Goal: Task Accomplishment & Management: Manage account settings

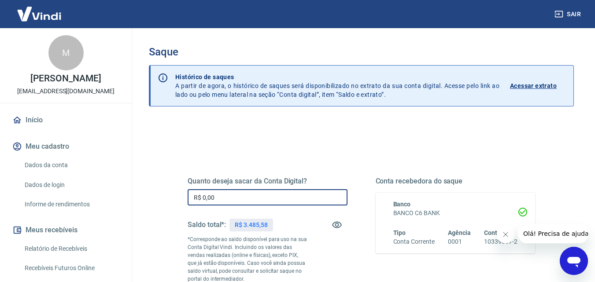
click at [201, 197] on input "R$ 0,00" at bounding box center [268, 197] width 160 height 16
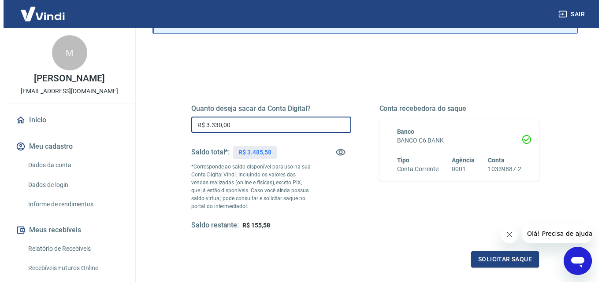
scroll to position [88, 0]
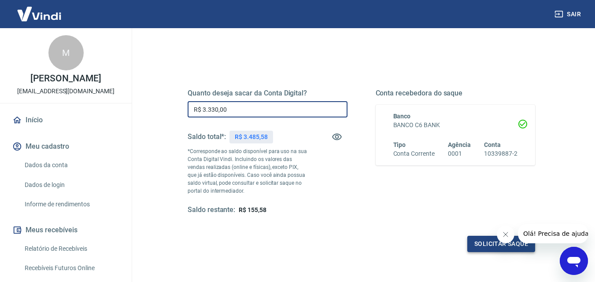
type input "R$ 3.330,00"
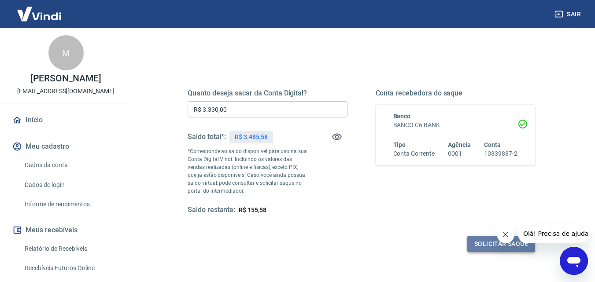
click at [485, 247] on button "Solicitar saque" at bounding box center [501, 244] width 68 height 16
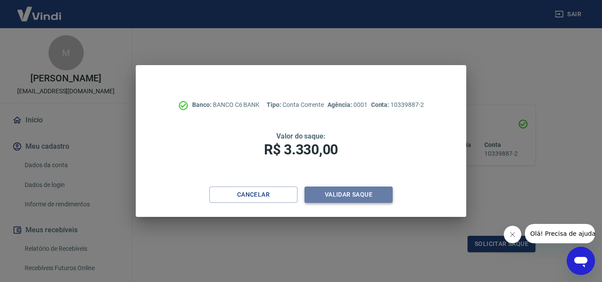
click at [334, 193] on button "Validar saque" at bounding box center [348, 195] width 88 height 16
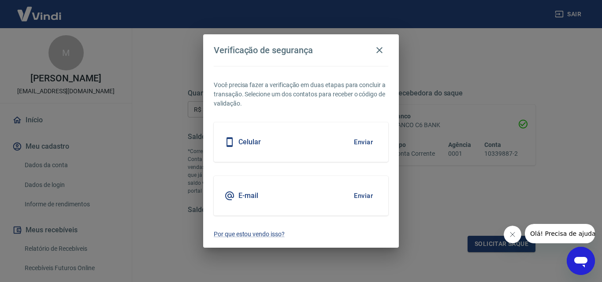
click at [318, 137] on div "Celular Enviar" at bounding box center [301, 142] width 174 height 40
click at [370, 140] on button "Enviar" at bounding box center [363, 142] width 29 height 18
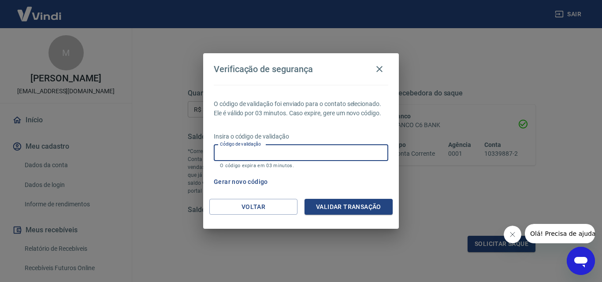
click at [220, 154] on input "Código de validação" at bounding box center [301, 153] width 174 height 16
click at [254, 158] on input "Código de validação" at bounding box center [301, 153] width 174 height 16
type input "678334"
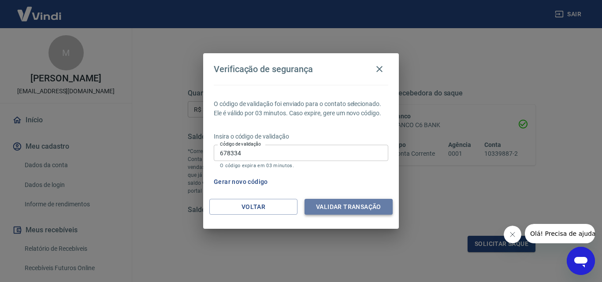
click at [357, 211] on button "Validar transação" at bounding box center [348, 207] width 88 height 16
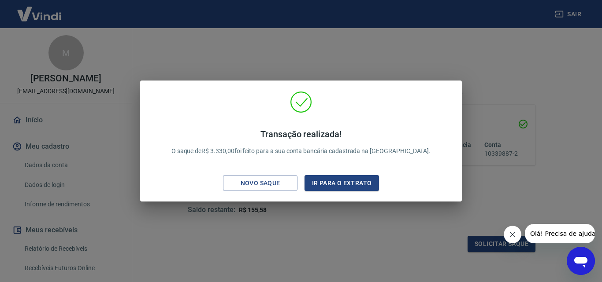
click at [488, 48] on div "Transação realizada! O saque de R$ 3.330,00 foi feito para a sua conta bancária…" at bounding box center [301, 141] width 602 height 282
